Goal: Check status: Check status

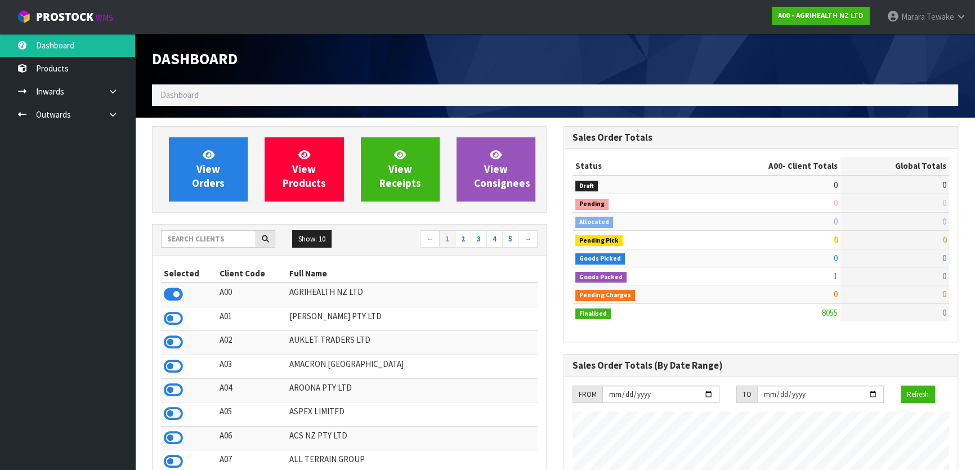
scroll to position [851, 411]
click at [199, 232] on input "text" at bounding box center [208, 238] width 95 height 17
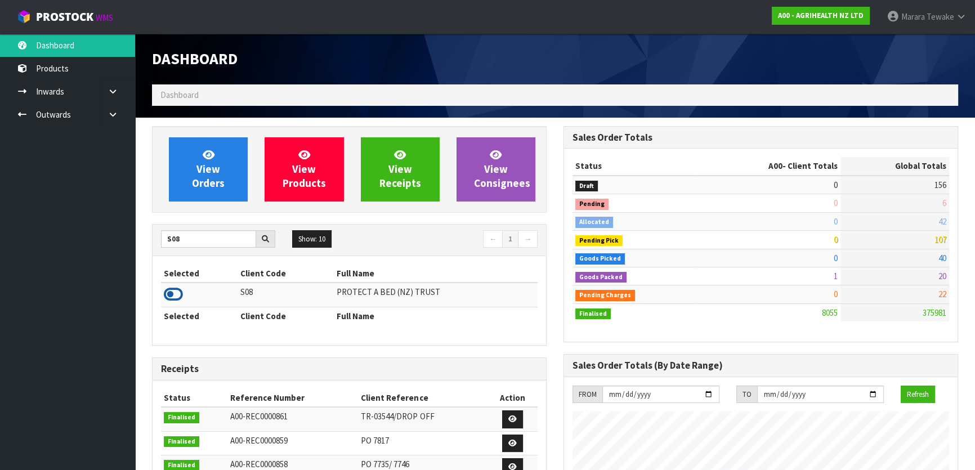
click at [168, 289] on icon at bounding box center [173, 294] width 19 height 17
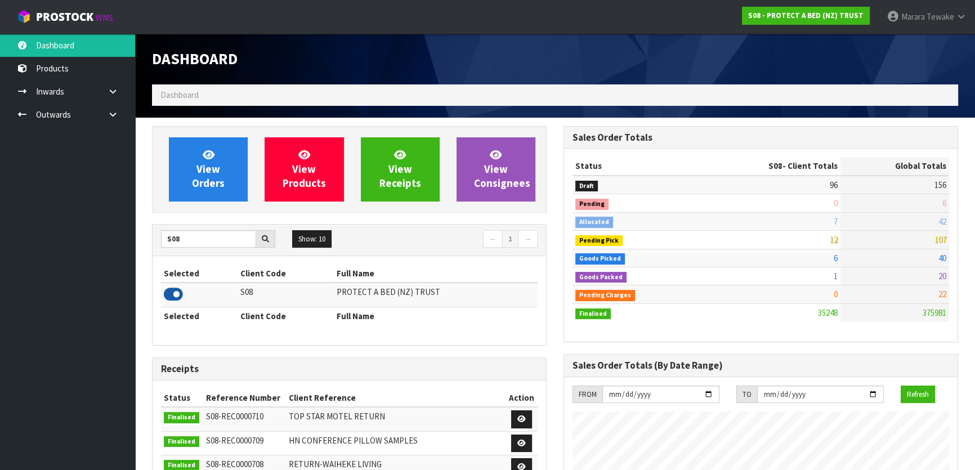
scroll to position [899, 411]
drag, startPoint x: 185, startPoint y: 236, endPoint x: 129, endPoint y: 207, distance: 62.7
click at [172, 294] on icon at bounding box center [173, 294] width 19 height 17
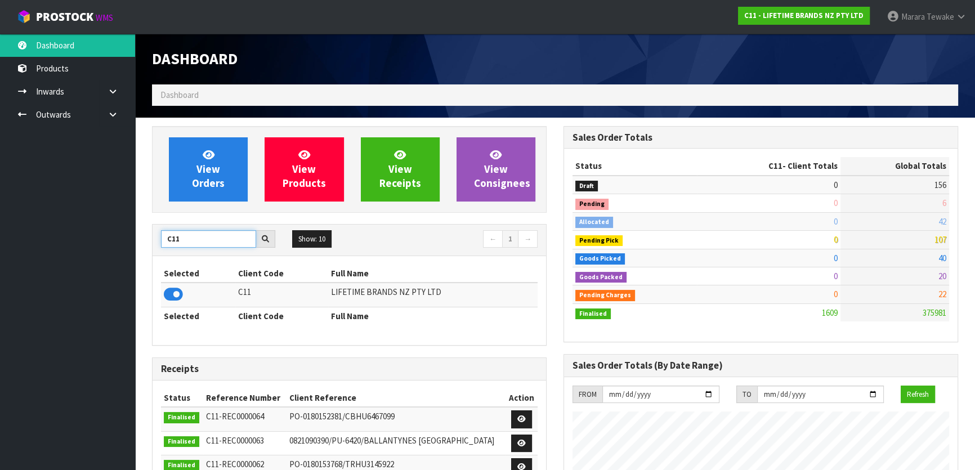
drag, startPoint x: 183, startPoint y: 240, endPoint x: 134, endPoint y: 214, distance: 55.4
click at [144, 220] on div "View Orders View Products View Receipts View Consignees C11 Show: 10 5 10 25 50…" at bounding box center [349, 453] width 411 height 654
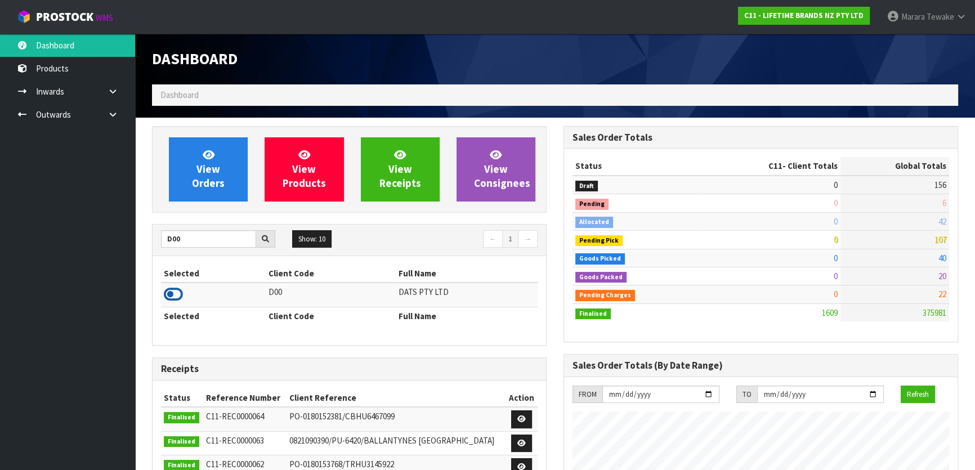
click at [179, 296] on icon at bounding box center [173, 294] width 19 height 17
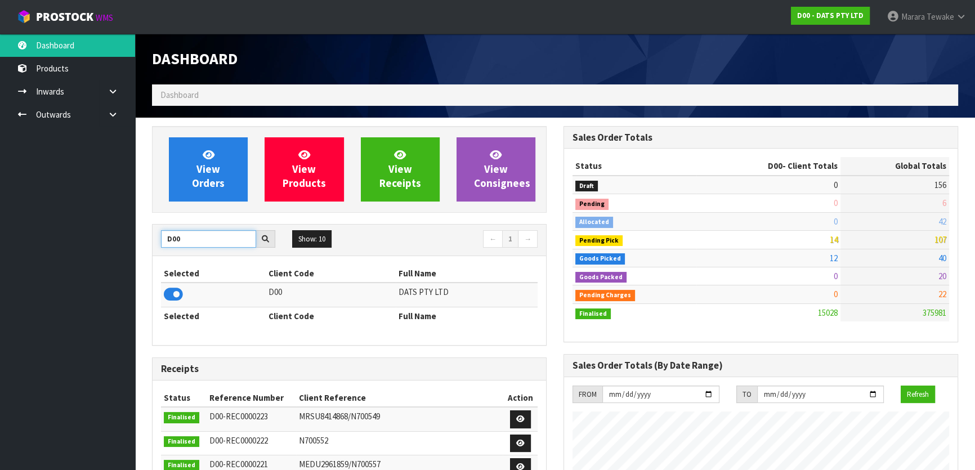
drag, startPoint x: 180, startPoint y: 241, endPoint x: 99, endPoint y: 211, distance: 86.6
click at [111, 216] on body "Toggle navigation ProStock WMS D00 - DATS PTY LTD Marara Tewake Logout Dashboar…" at bounding box center [487, 235] width 975 height 470
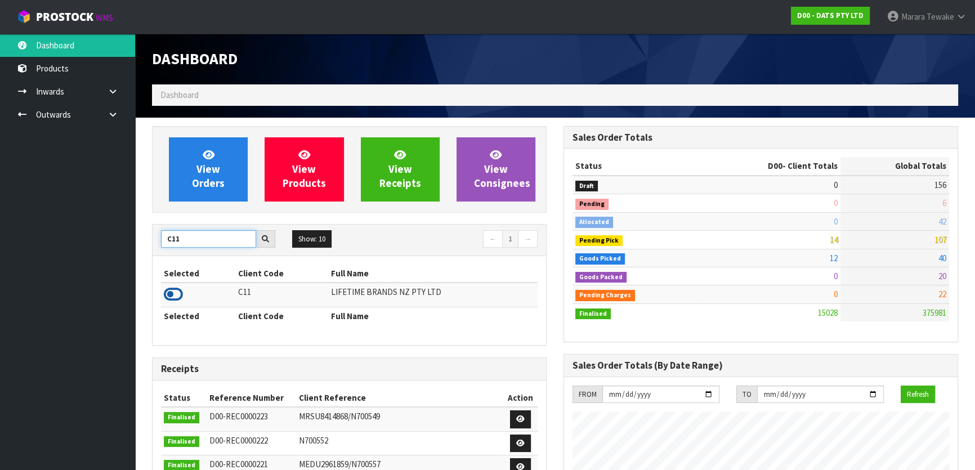
type input "C11"
click at [177, 298] on icon at bounding box center [173, 294] width 19 height 17
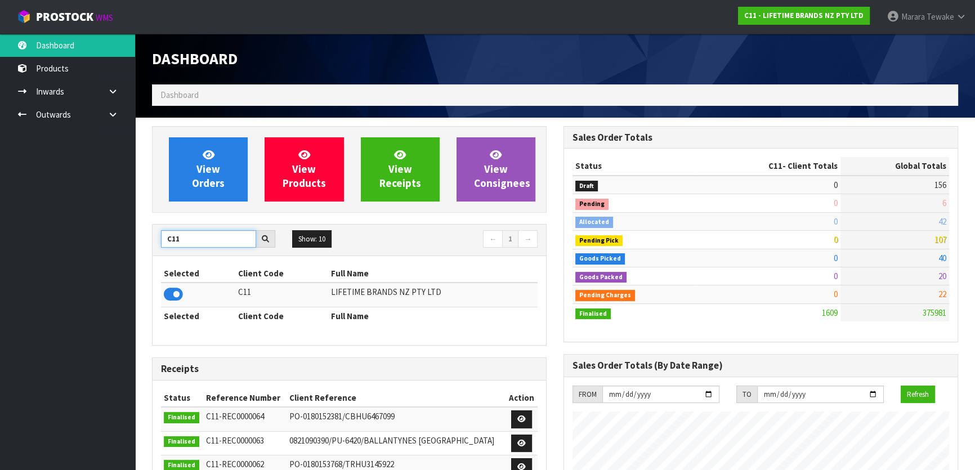
click at [184, 235] on input "C11" at bounding box center [208, 238] width 95 height 17
drag, startPoint x: 179, startPoint y: 238, endPoint x: 140, endPoint y: 225, distance: 41.3
click at [147, 227] on div "View Orders View Products View Receipts View Consignees C11 Show: 10 5 10 25 50…" at bounding box center [349, 453] width 411 height 654
type input "J02"
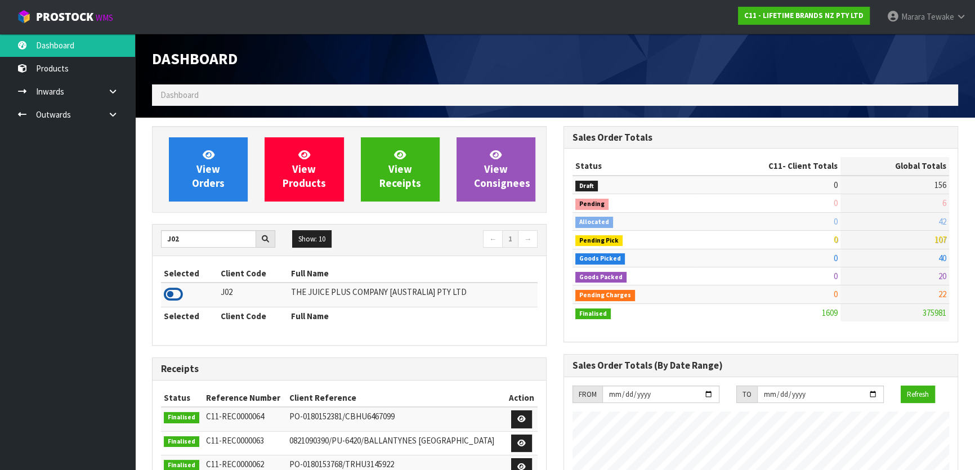
click at [173, 294] on icon at bounding box center [173, 294] width 19 height 17
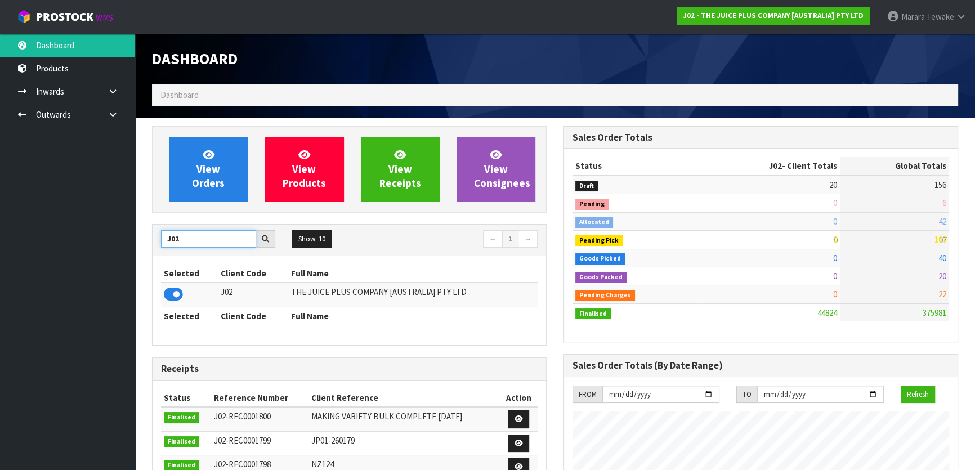
drag, startPoint x: 191, startPoint y: 243, endPoint x: 135, endPoint y: 228, distance: 58.7
type input "C11"
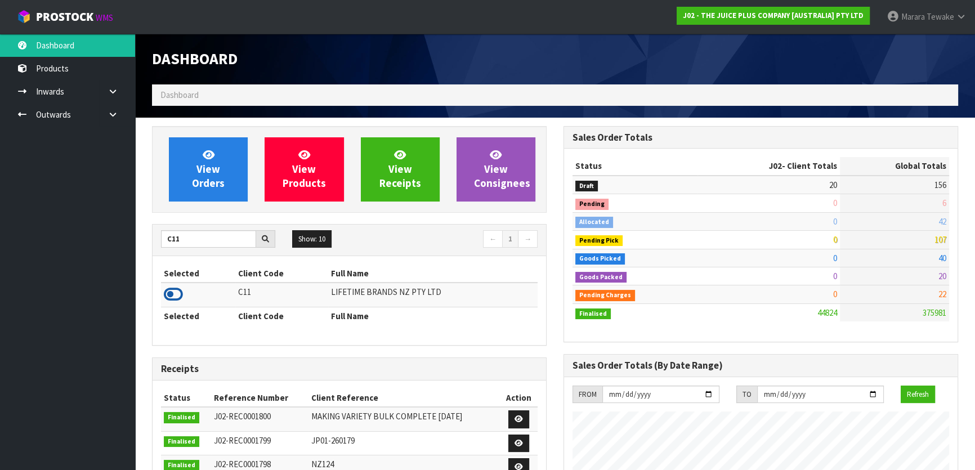
click at [178, 297] on icon at bounding box center [173, 294] width 19 height 17
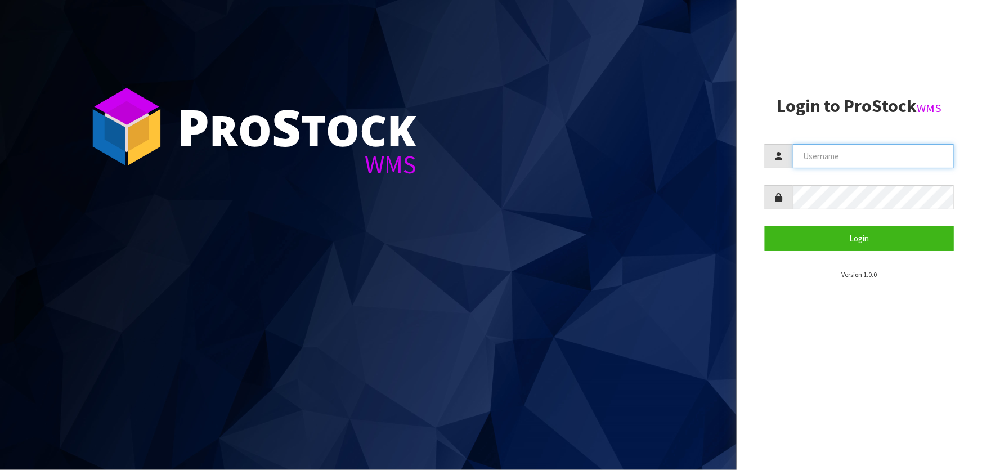
click at [486, 151] on input "text" at bounding box center [873, 156] width 161 height 24
type input "[PERSON_NAME]"
click at [486, 204] on button "Login" at bounding box center [859, 238] width 189 height 24
